Goal: Task Accomplishment & Management: Manage account settings

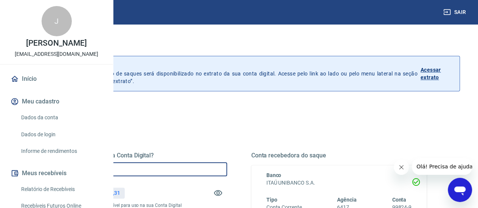
click at [172, 168] on input "R$ 0,00" at bounding box center [139, 169] width 176 height 14
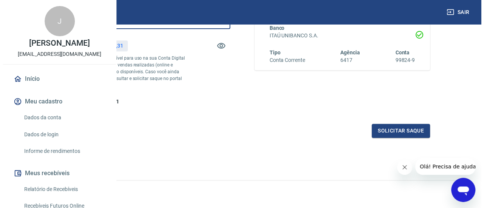
scroll to position [151, 0]
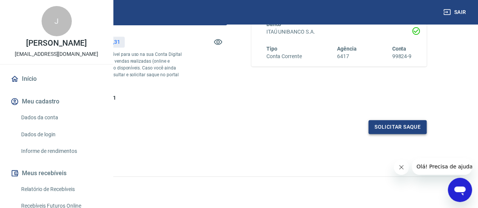
type input "R$ 1.500,00"
click at [397, 134] on button "Solicitar saque" at bounding box center [397, 127] width 58 height 14
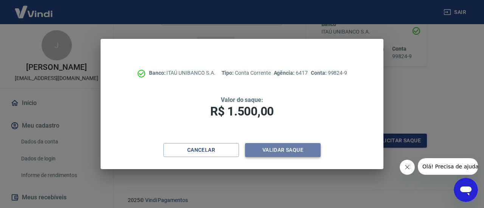
click at [258, 148] on button "Validar saque" at bounding box center [283, 150] width 76 height 14
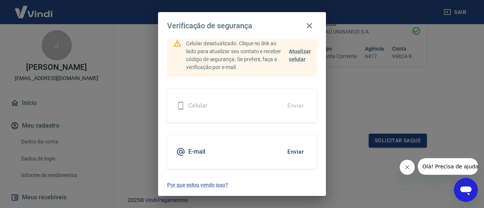
scroll to position [54, 0]
click at [286, 151] on button "Enviar" at bounding box center [295, 152] width 25 height 16
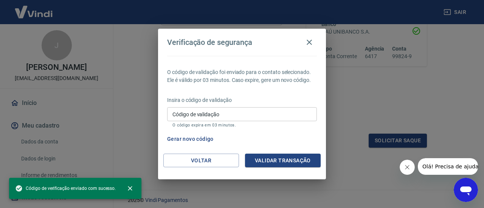
click at [219, 111] on input "Código de validação" at bounding box center [242, 114] width 150 height 14
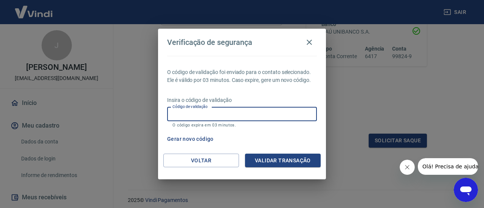
paste input "893120"
type input "893120"
click at [278, 162] on button "Validar transação" at bounding box center [283, 161] width 76 height 14
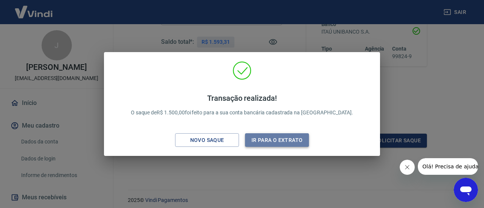
click at [266, 141] on button "Ir para o extrato" at bounding box center [277, 140] width 64 height 14
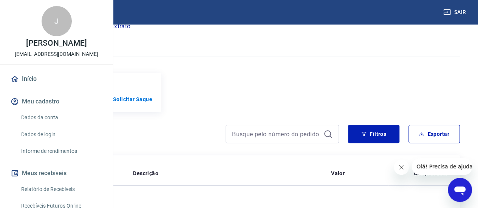
scroll to position [682, 0]
